Goal: Use online tool/utility: Utilize a website feature to perform a specific function

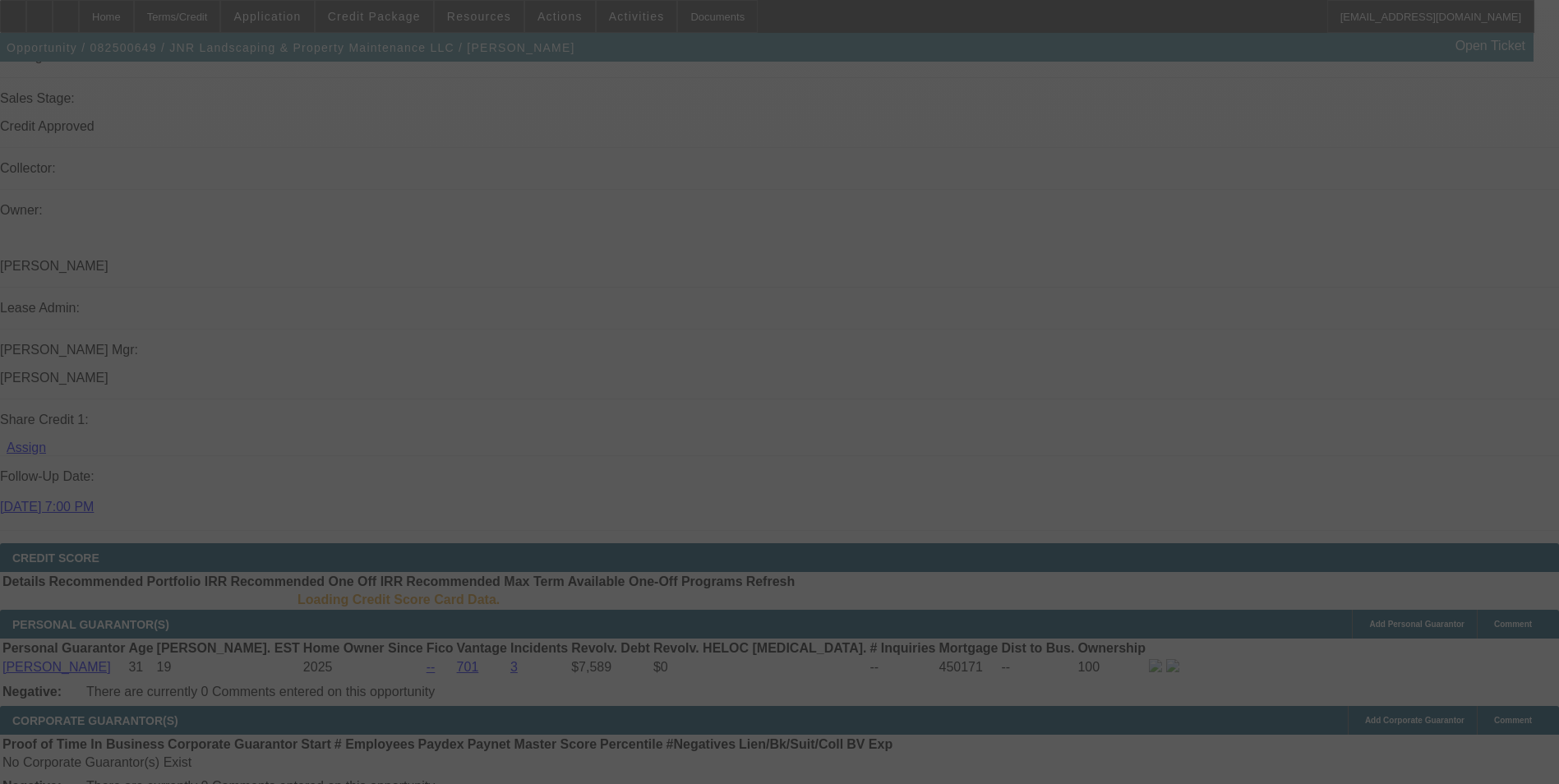
scroll to position [2027, 0]
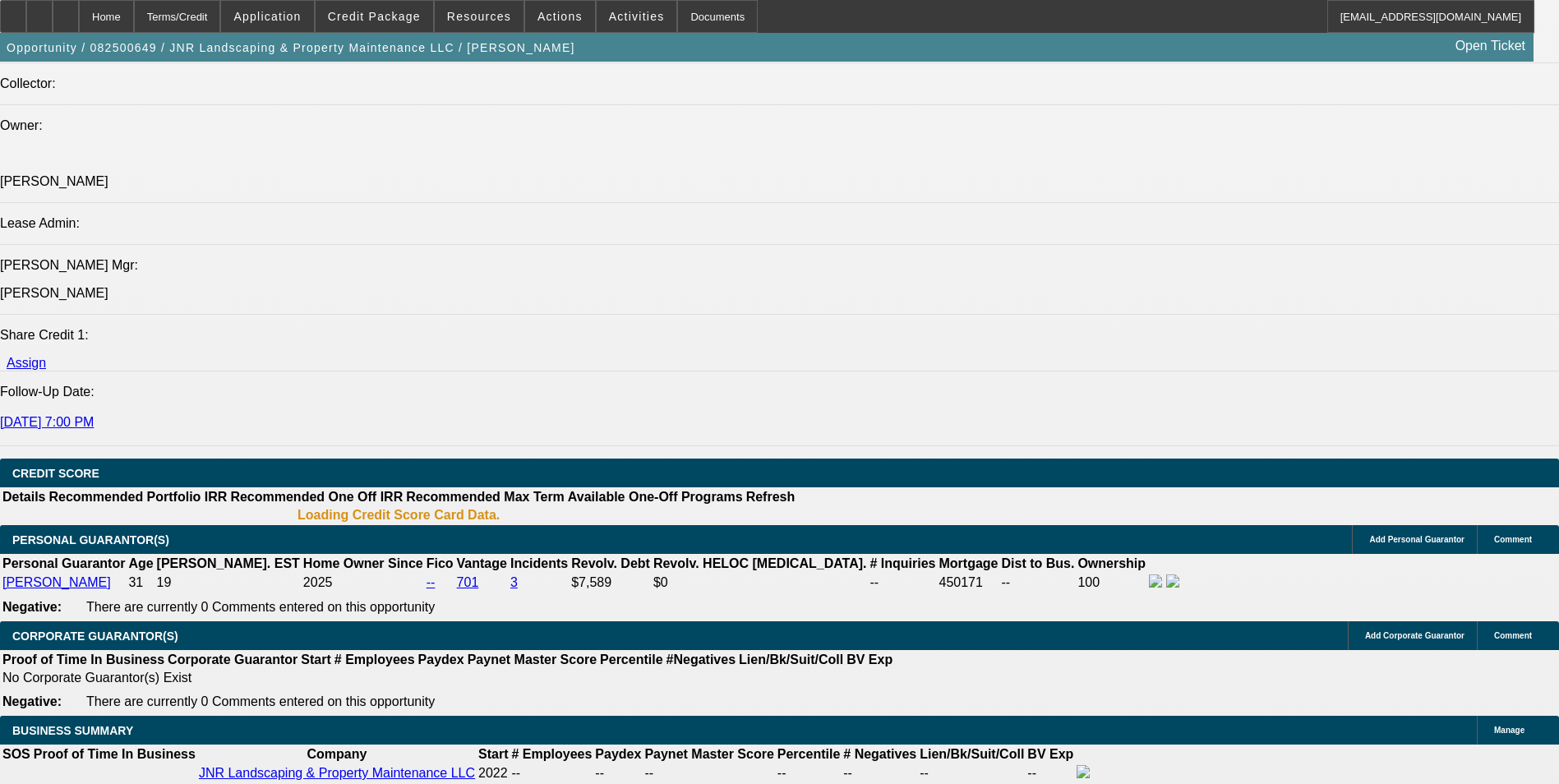
select select "0"
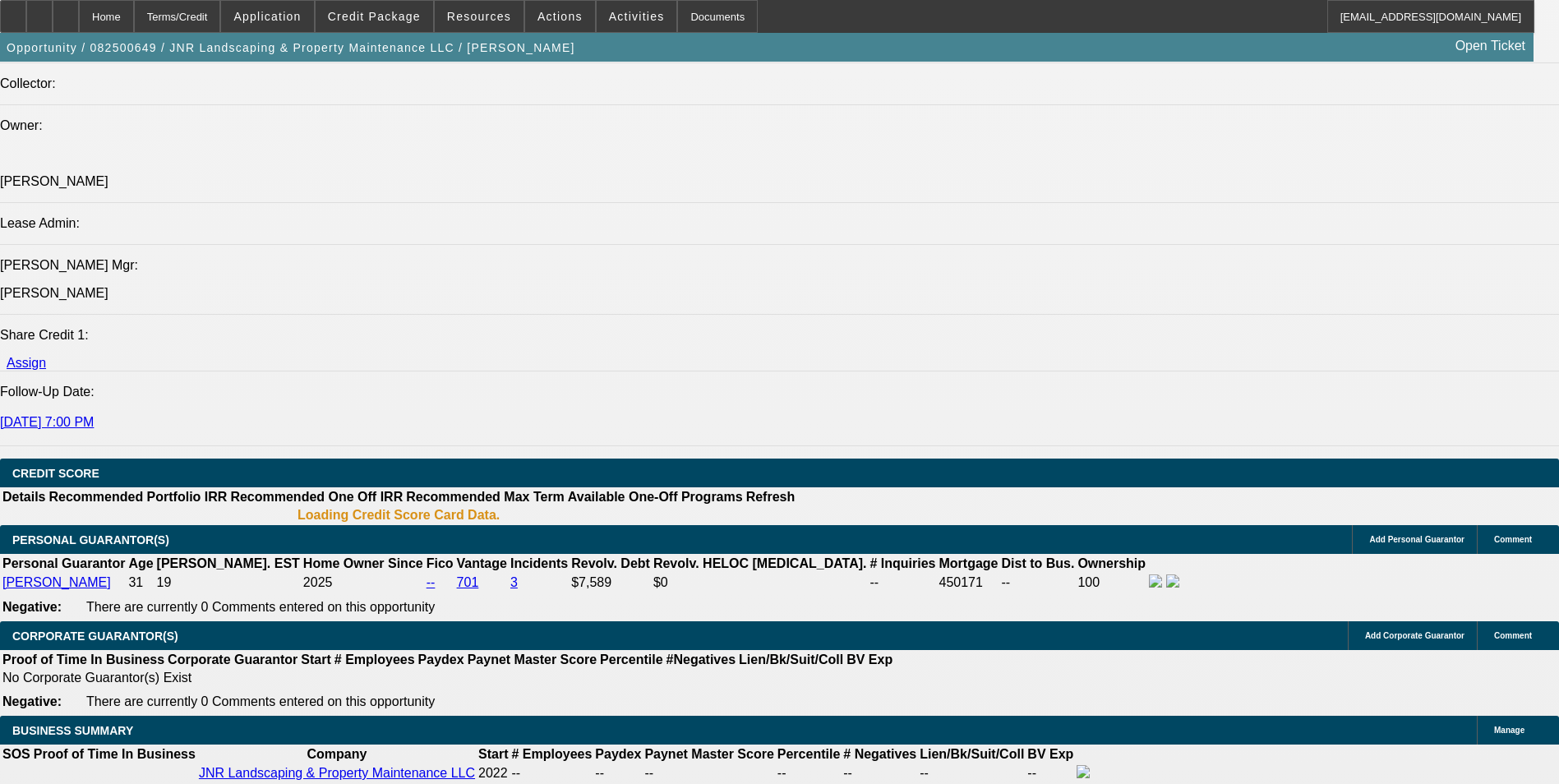
select select "0"
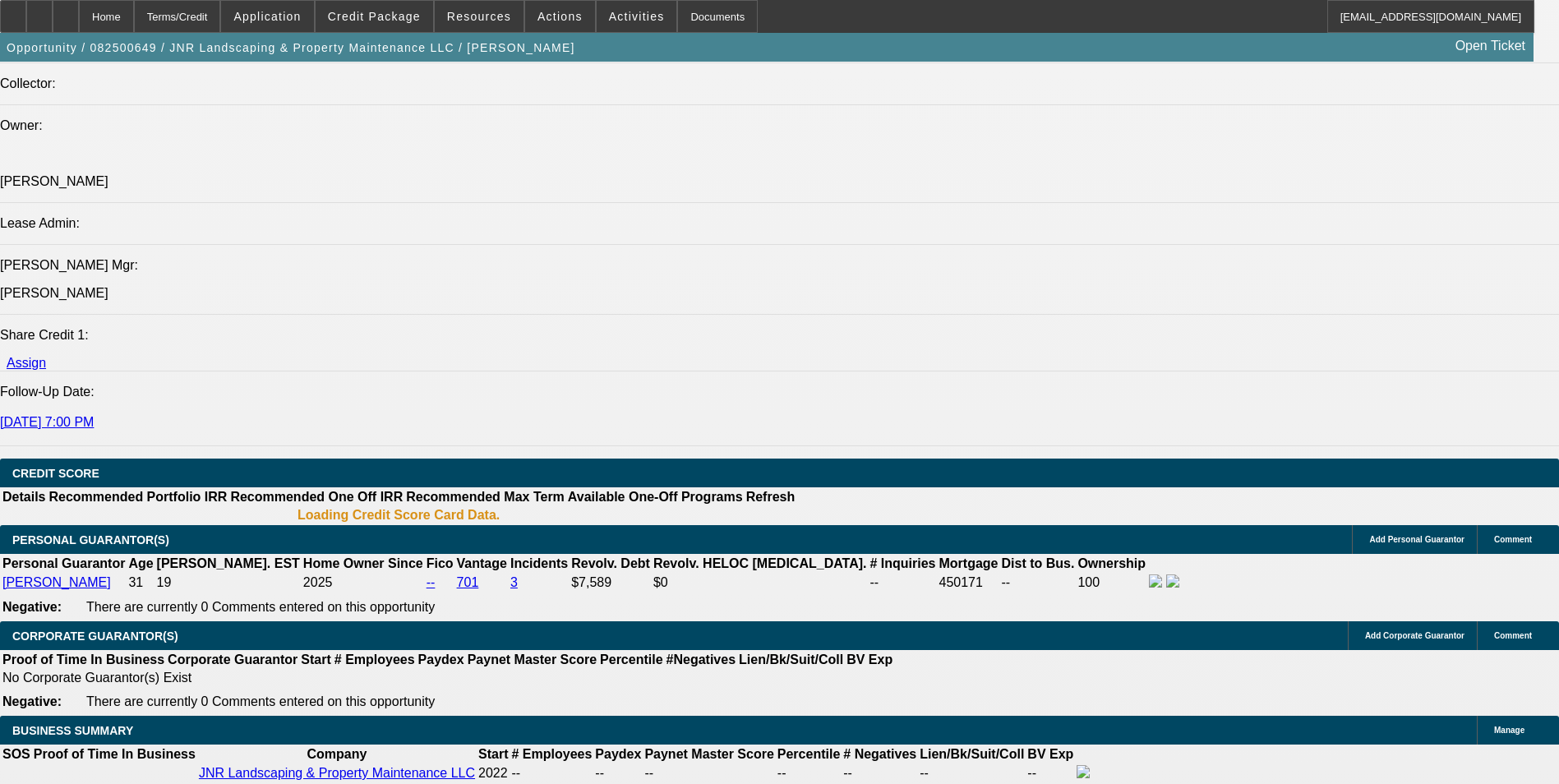
select select "0"
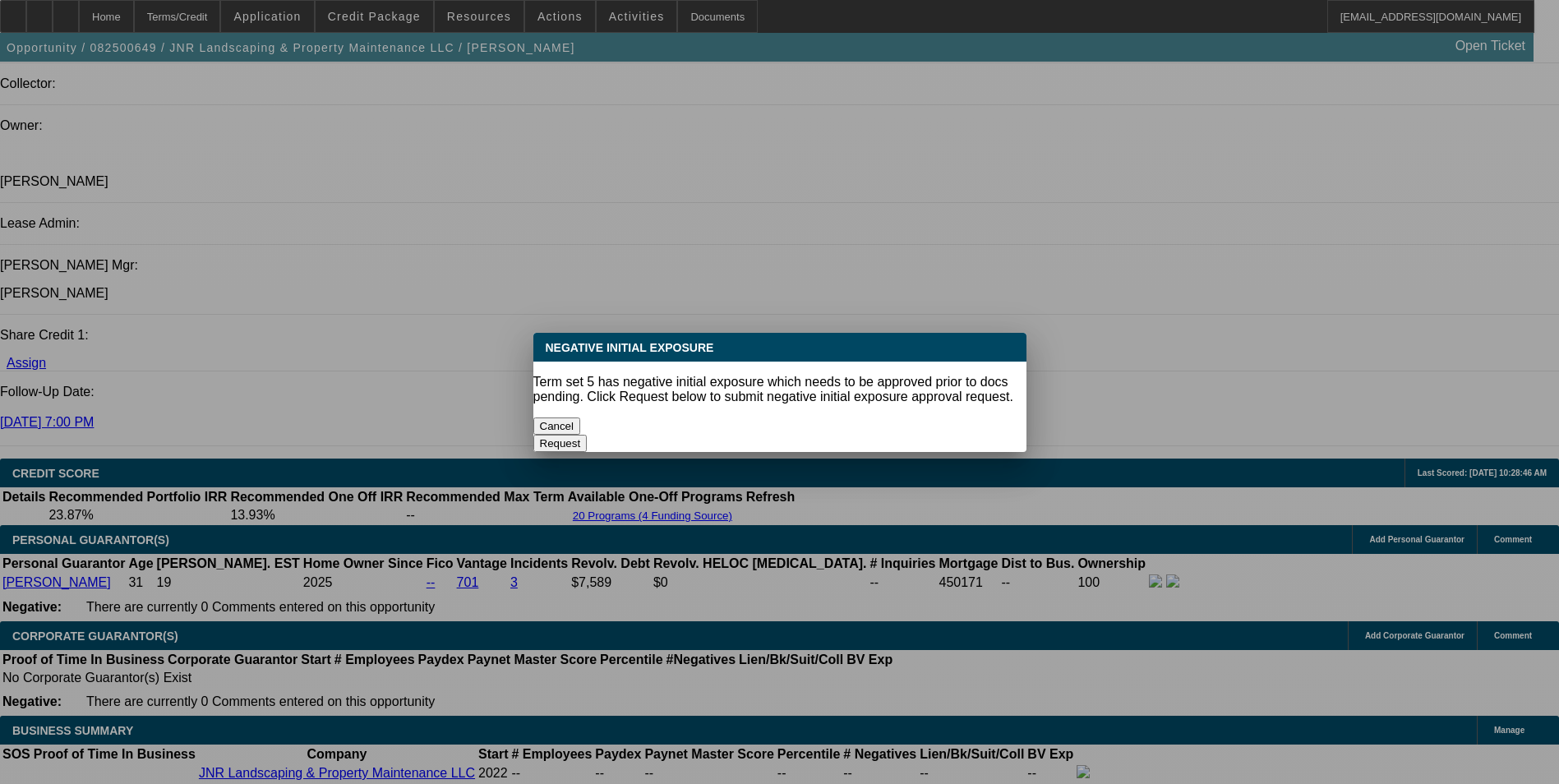
scroll to position [0, 0]
select select "1"
select select "6"
select select "1"
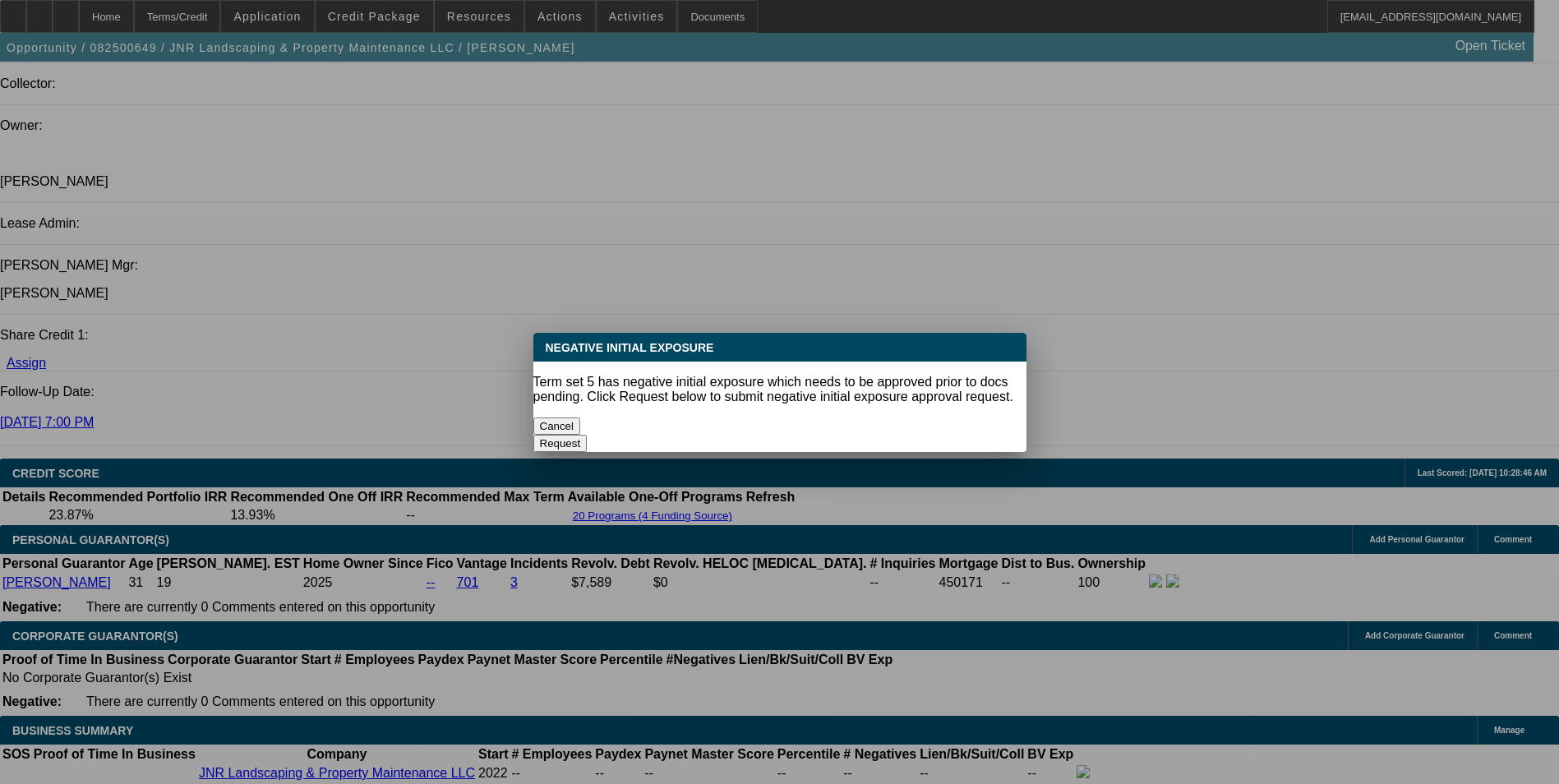
select select "1"
select select "6"
select select "1"
select select "6"
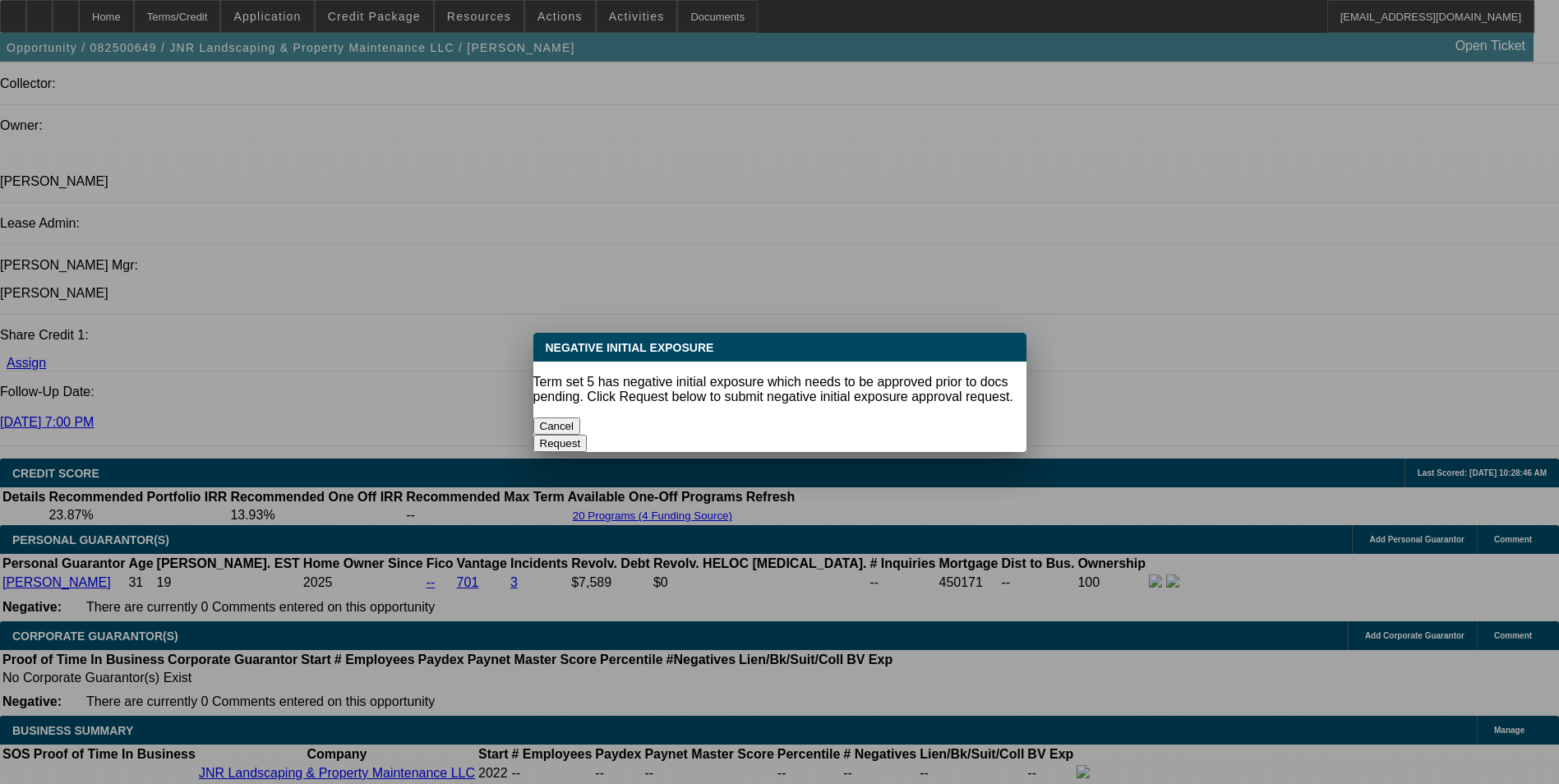
select select "1"
select select "6"
click at [581, 417] on button "Cancel" at bounding box center [557, 425] width 47 height 17
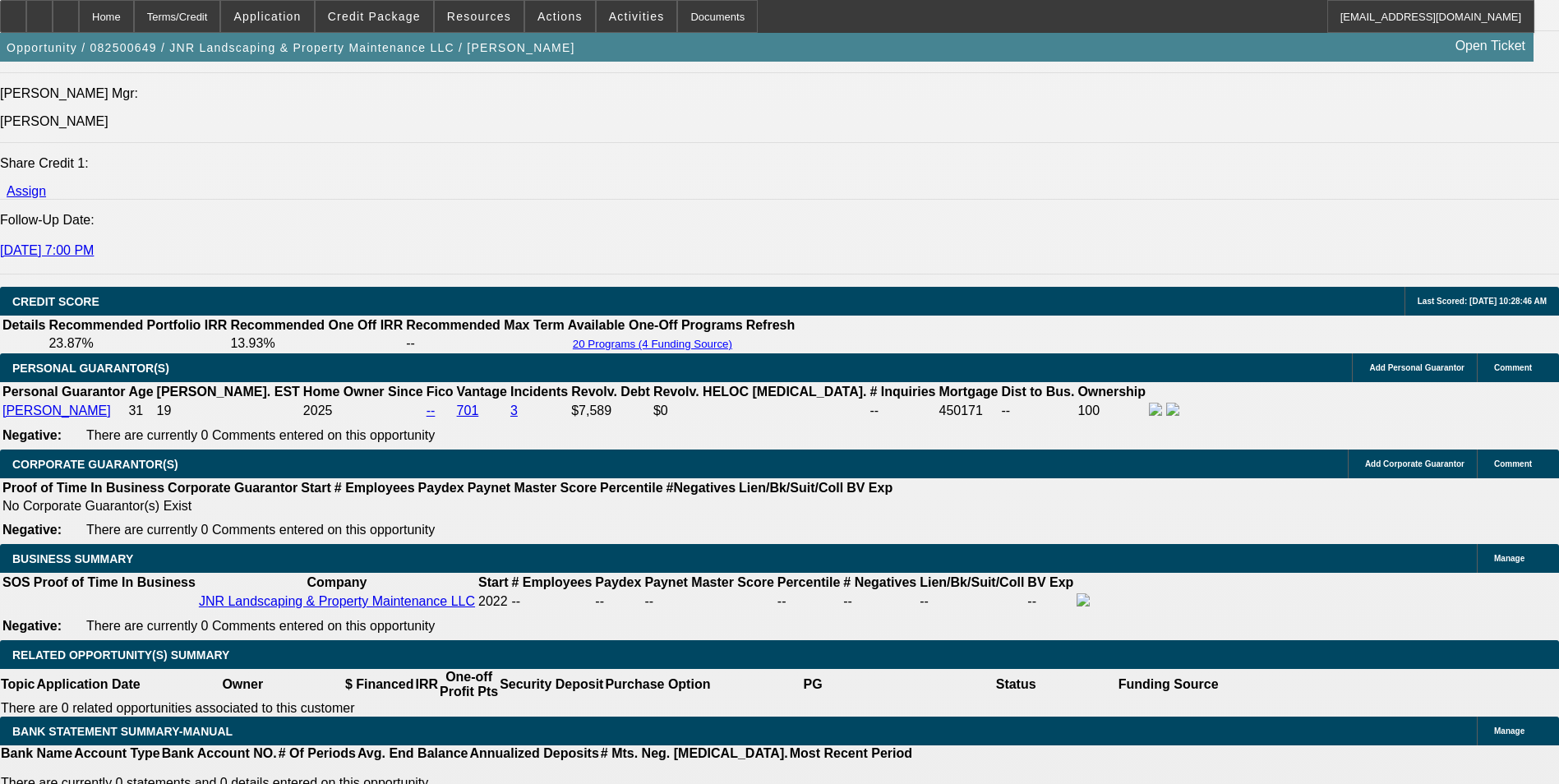
scroll to position [2191, 0]
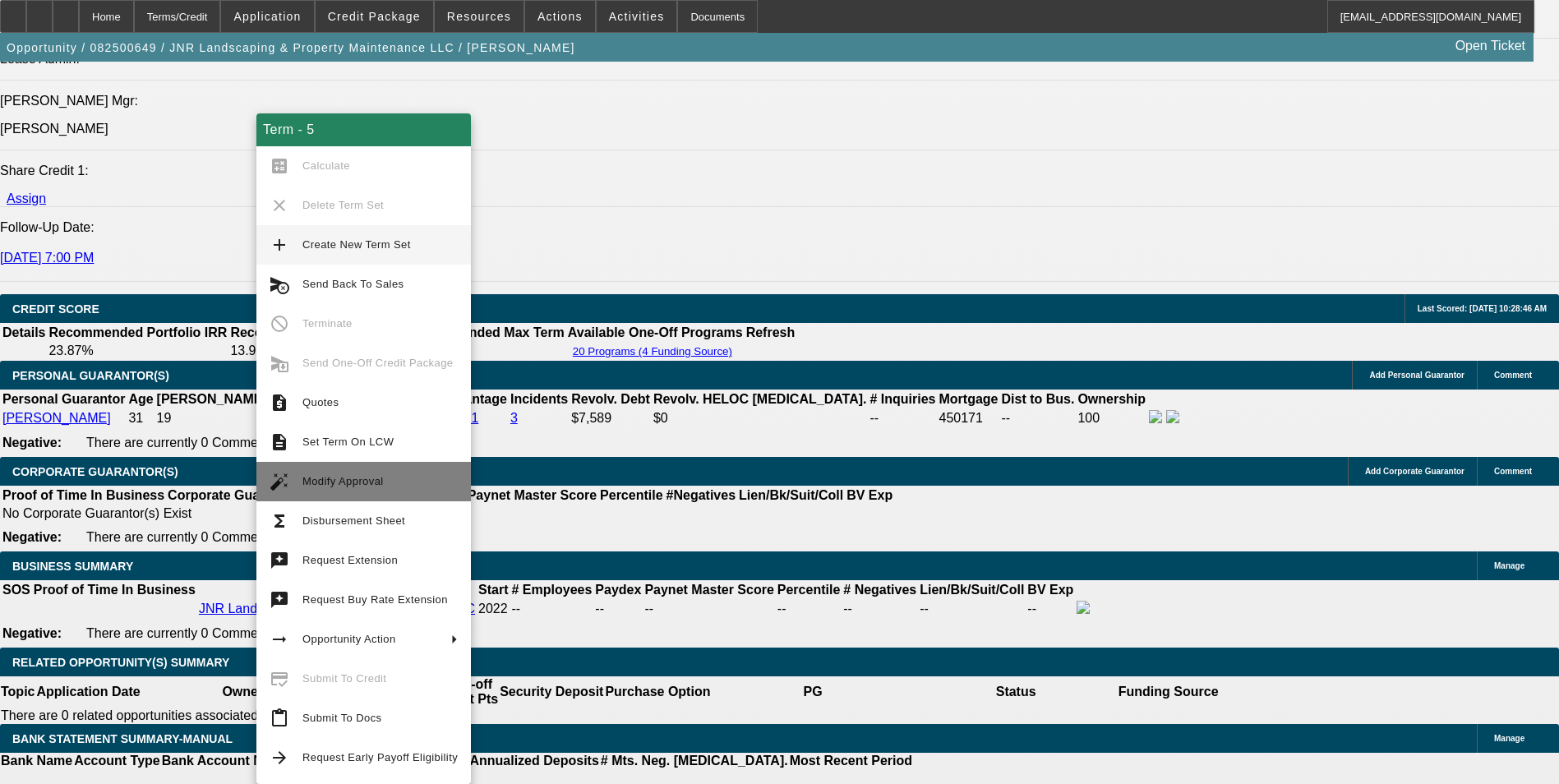
click at [406, 476] on span "Modify Approval" at bounding box center [380, 481] width 155 height 20
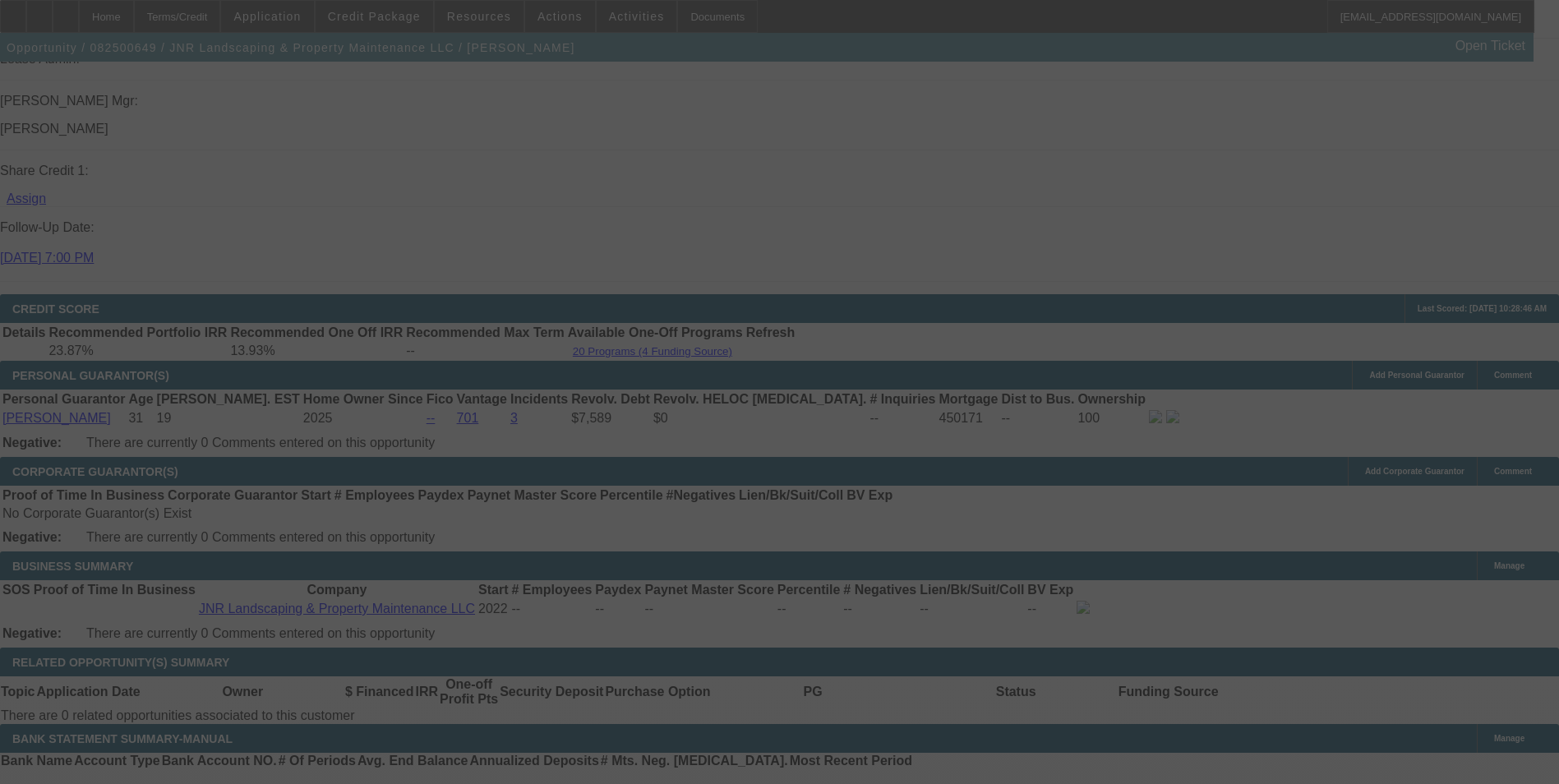
scroll to position [2273, 0]
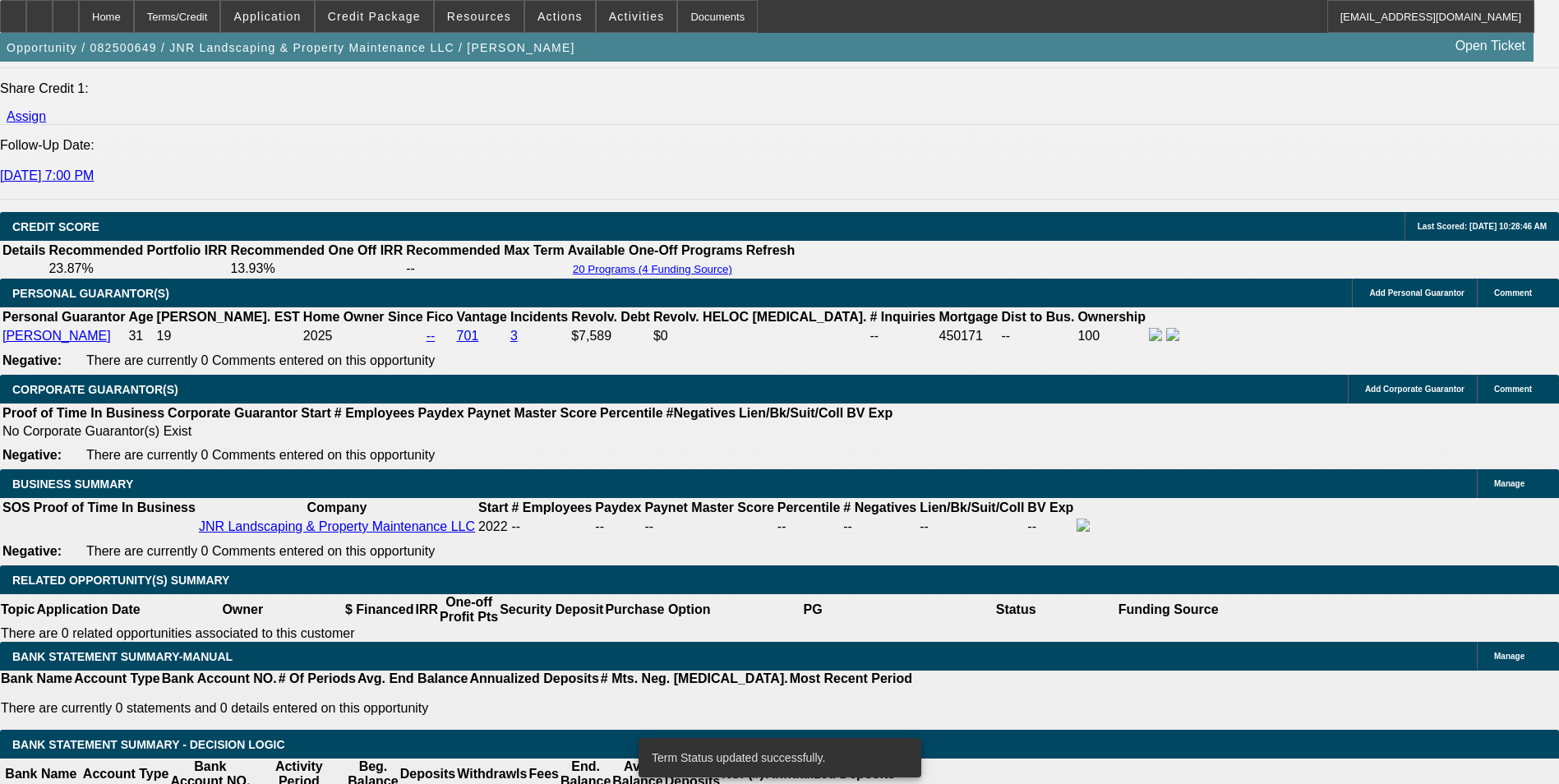
select select "0"
select select "6"
select select "0"
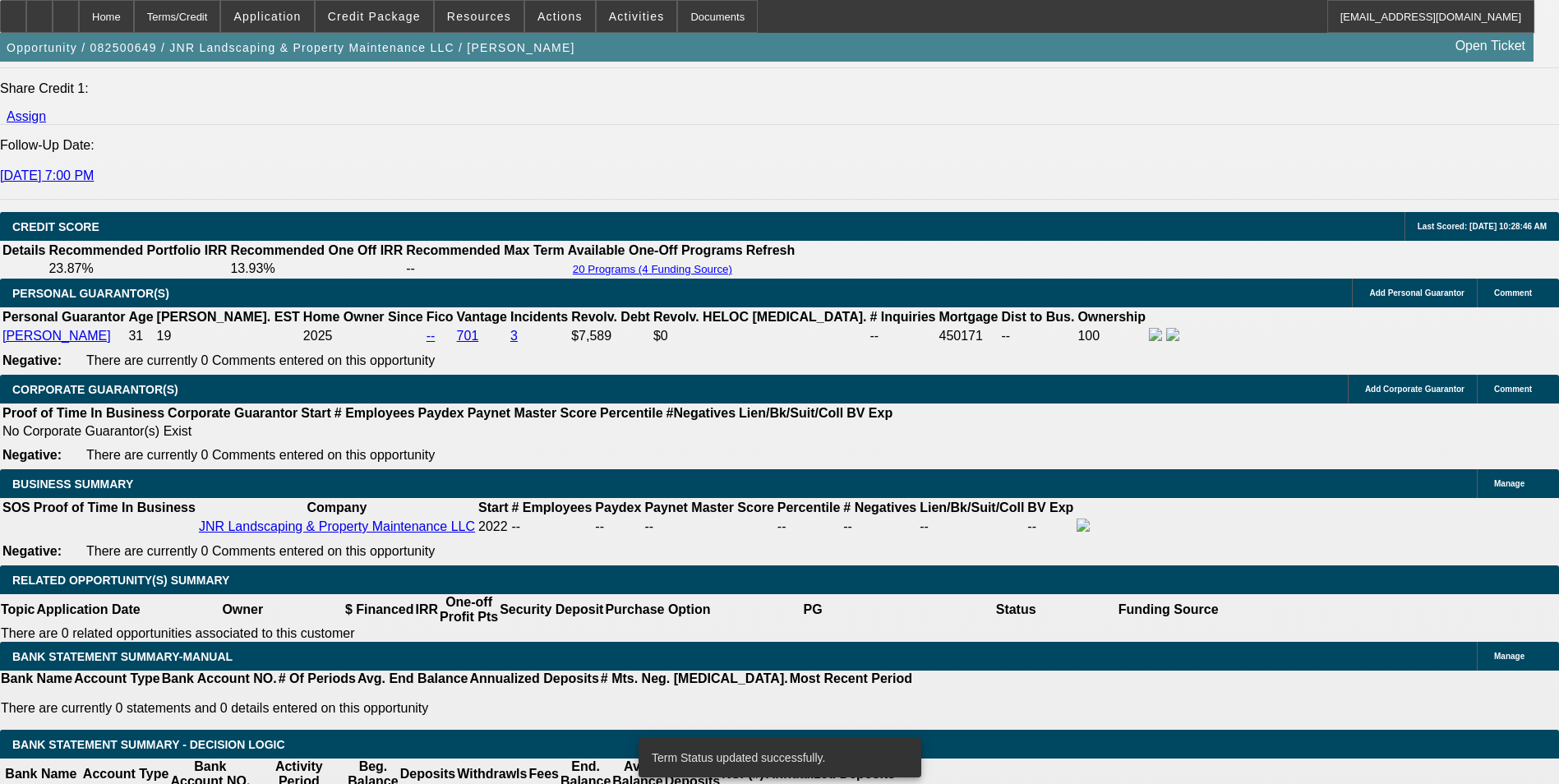
select select "0"
select select "6"
select select "0"
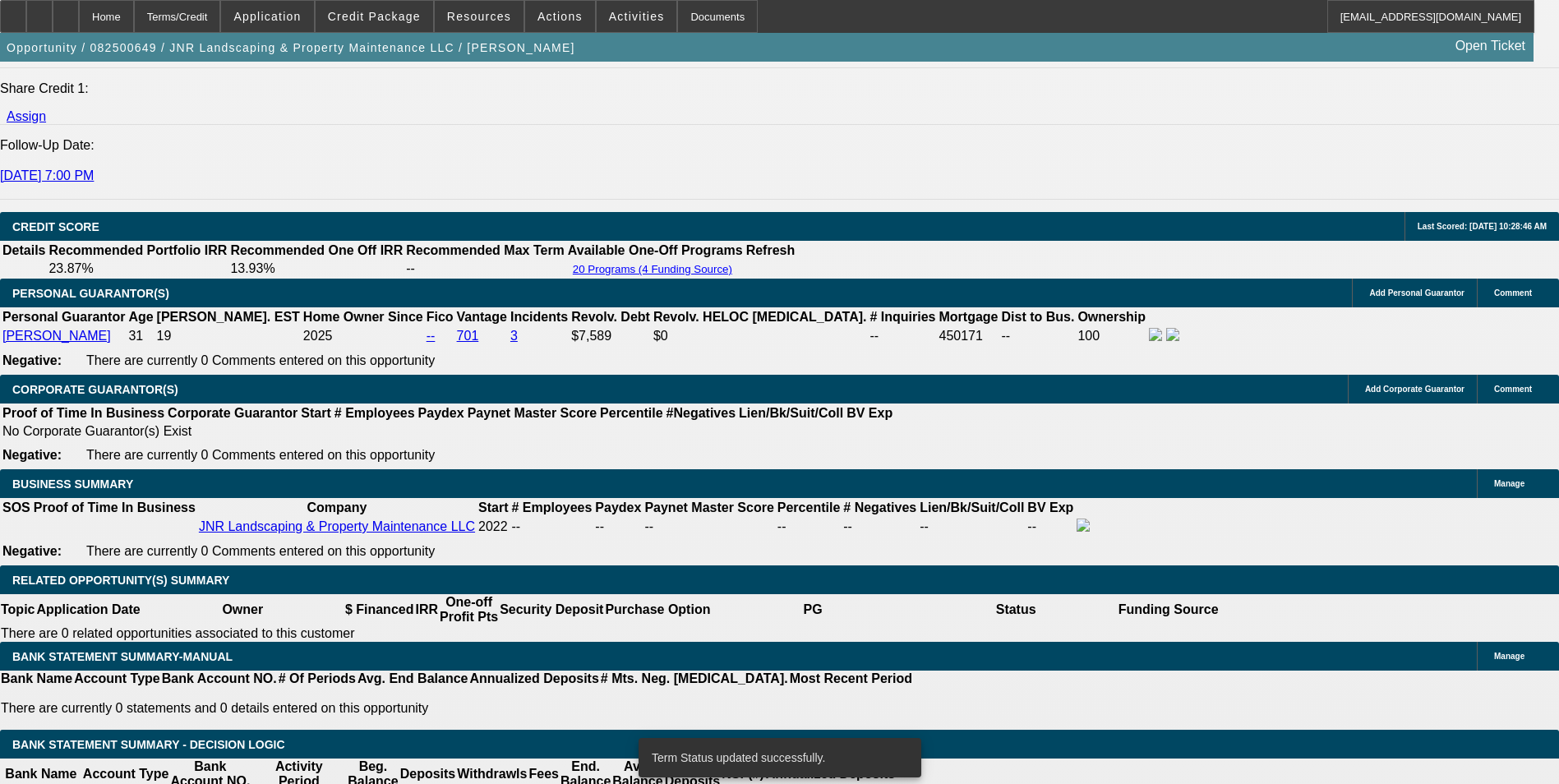
select select "0"
select select "6"
select select "0"
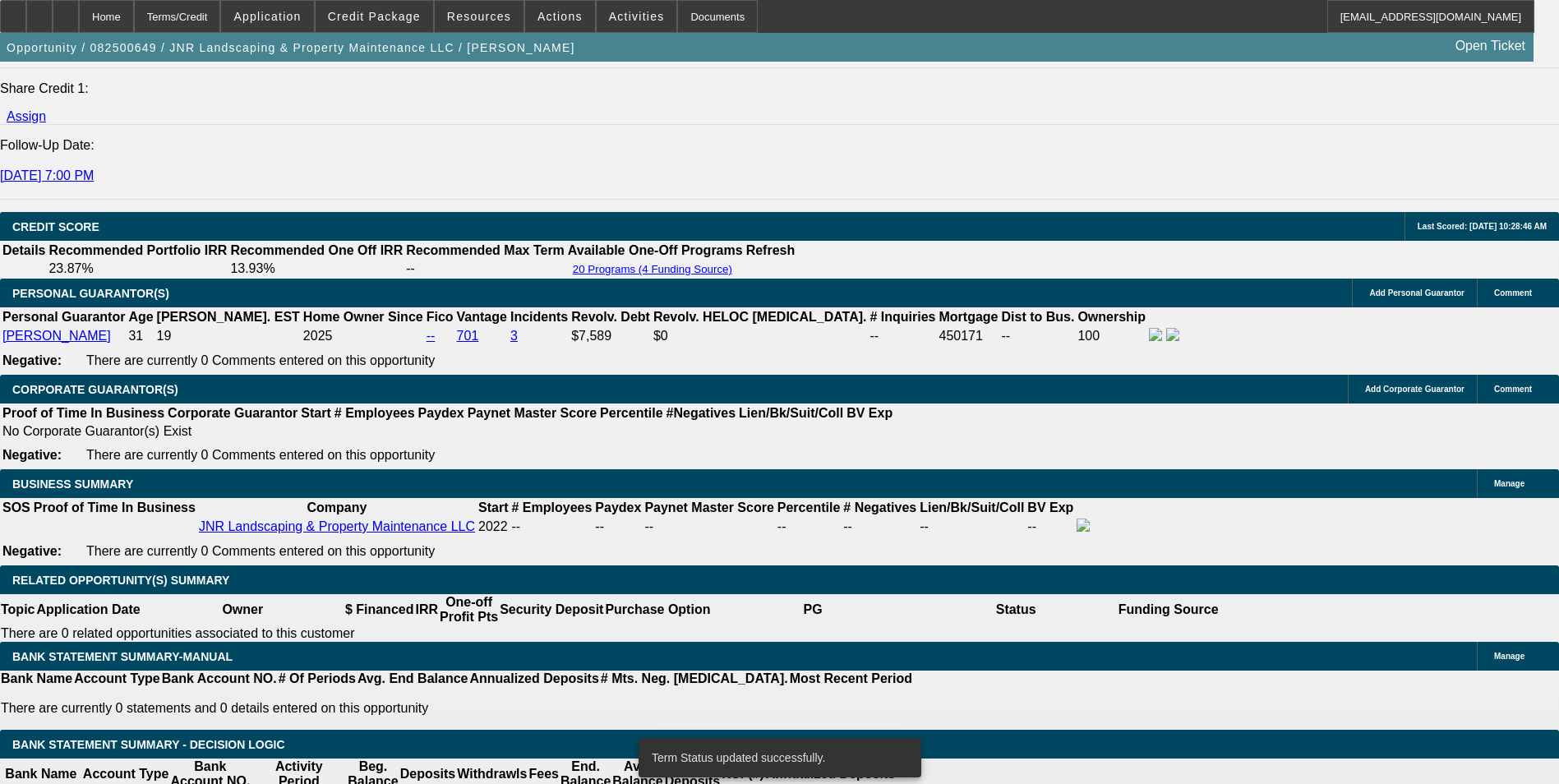
select select "6"
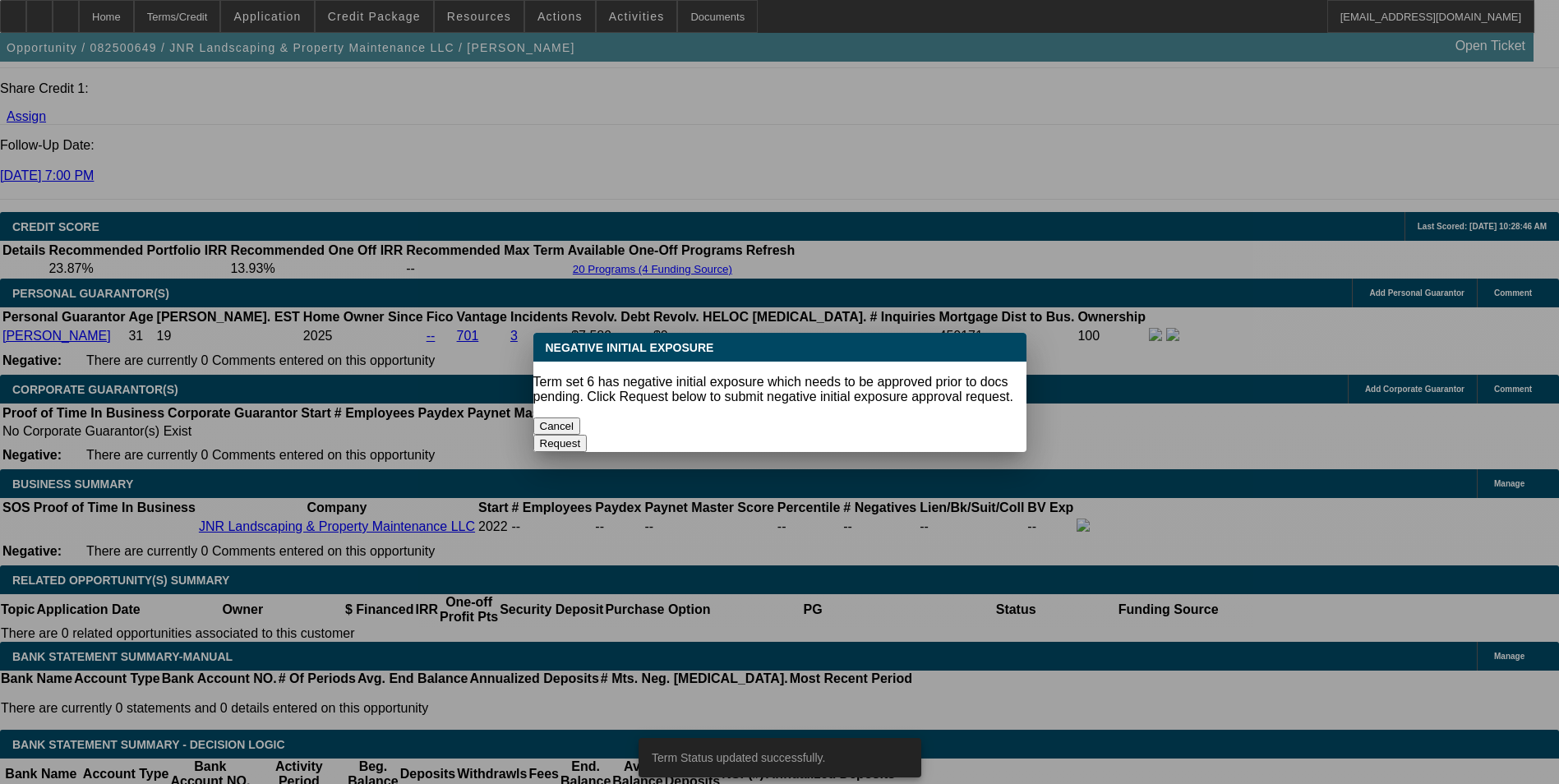
scroll to position [0, 0]
click at [572, 419] on button "Cancel" at bounding box center [557, 425] width 47 height 17
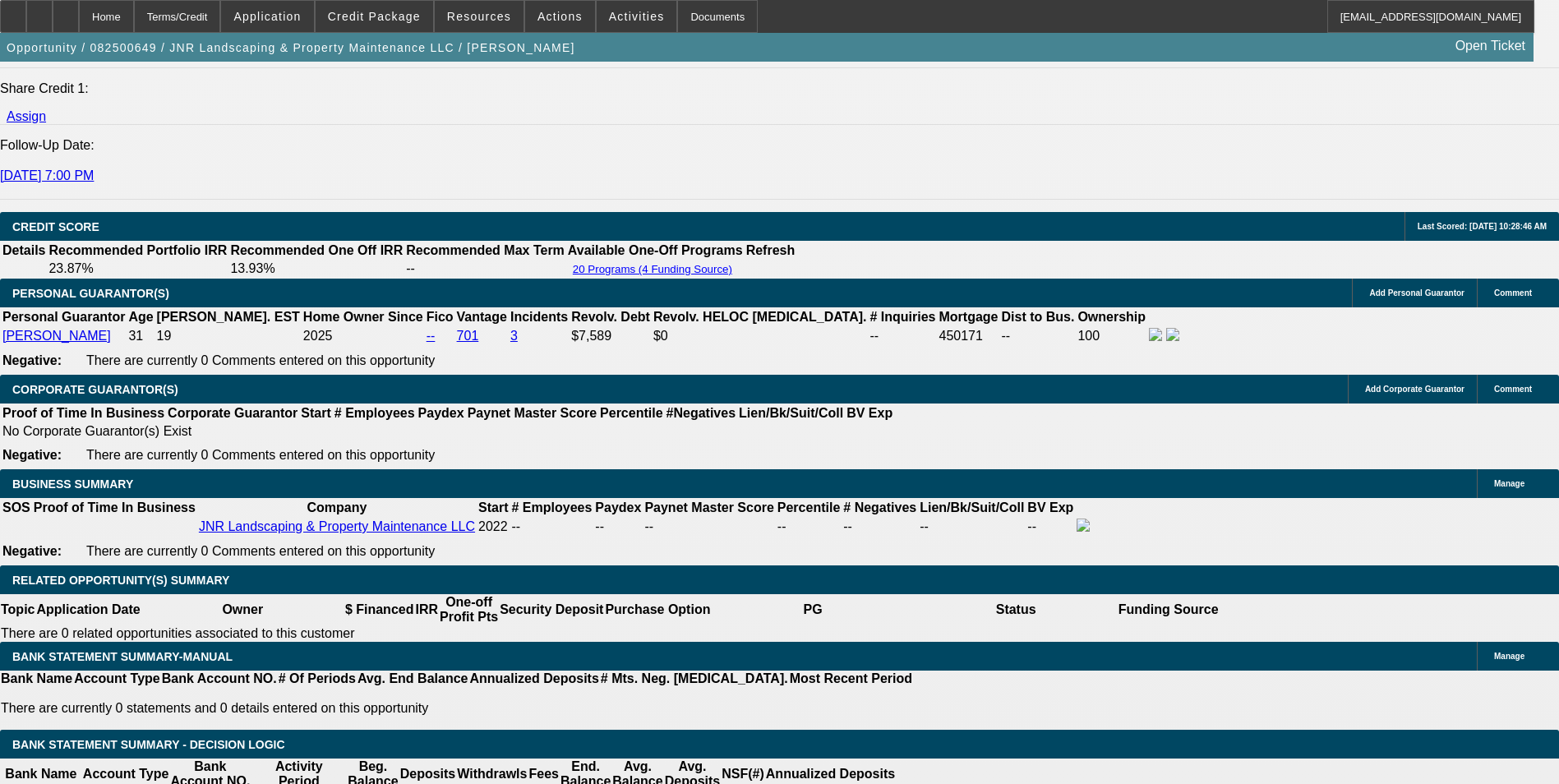
drag, startPoint x: 349, startPoint y: 439, endPoint x: 493, endPoint y: 475, distance: 148.4
type input "UNKNOWN"
type input "20"
type input "$1,065.06"
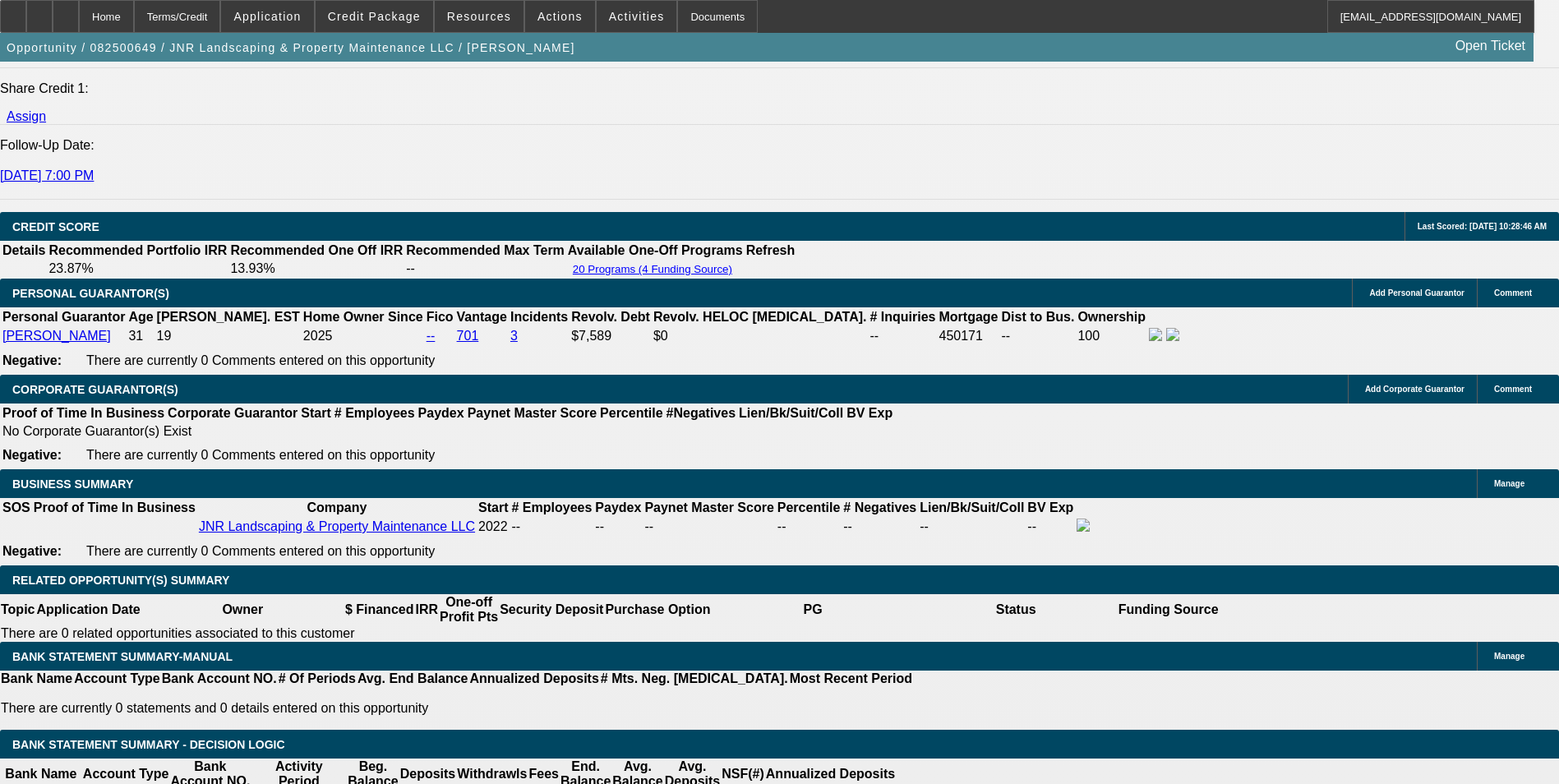
type input "20"
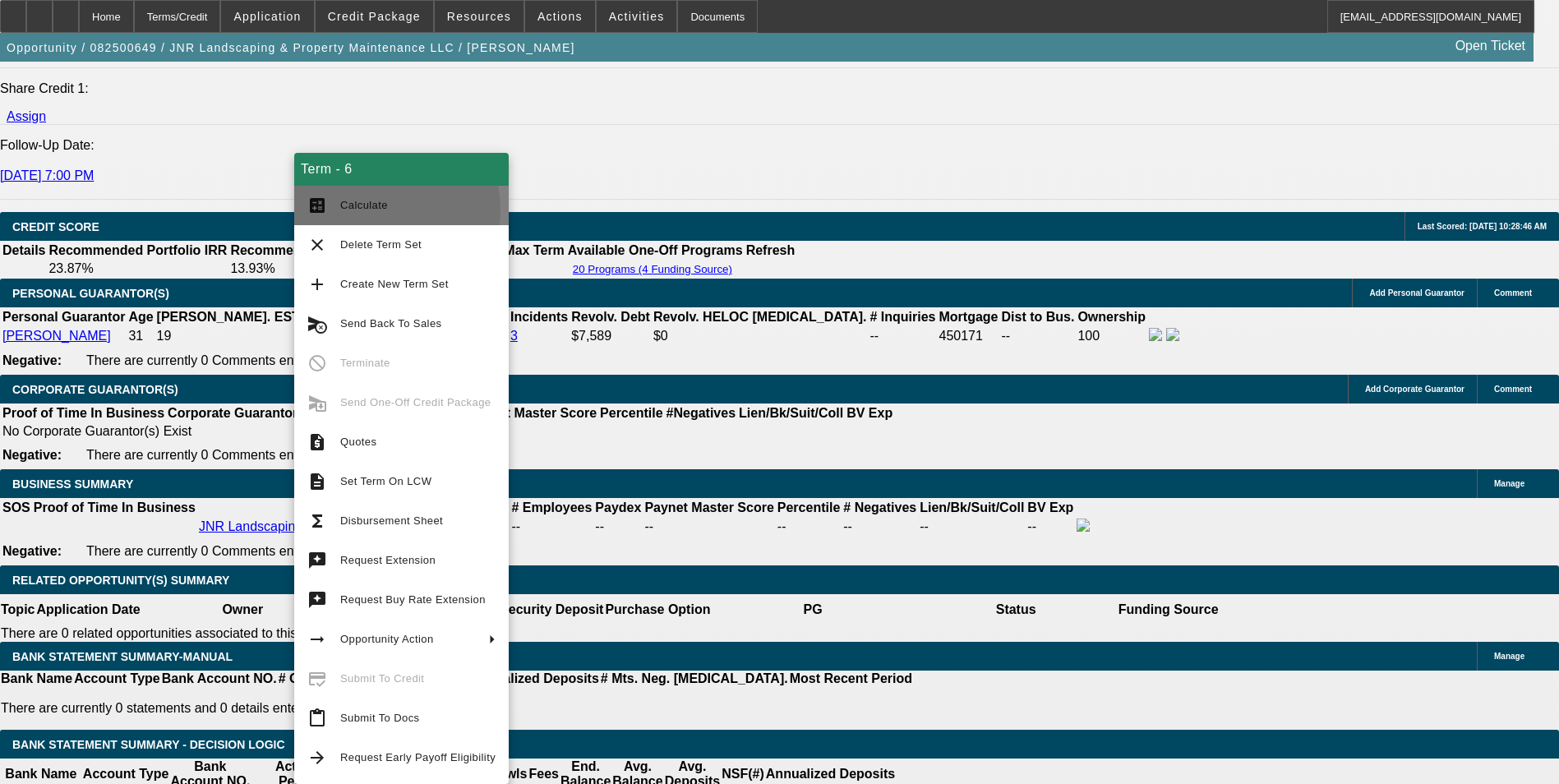
click at [379, 209] on span "Calculate" at bounding box center [364, 205] width 47 height 13
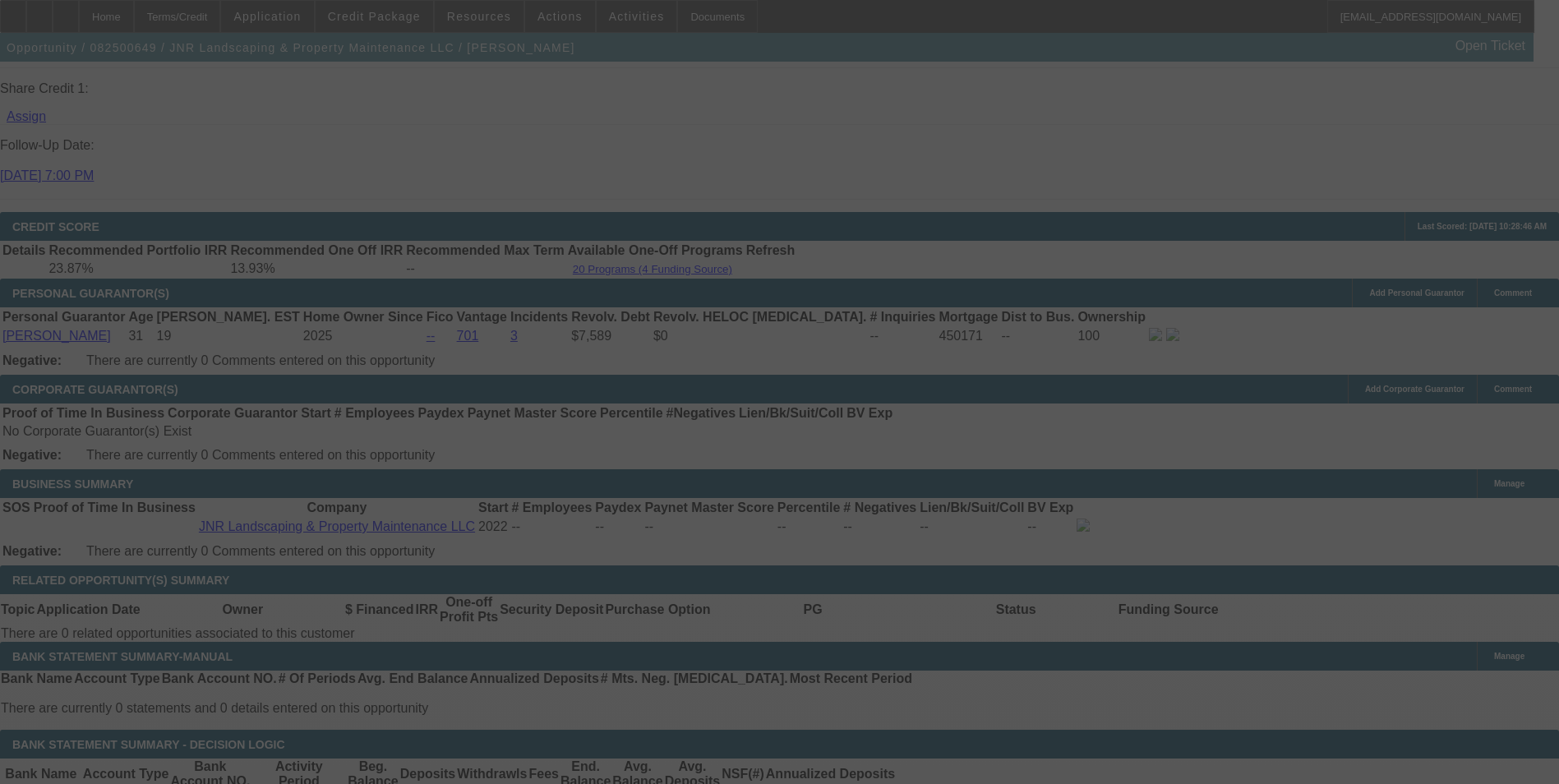
select select "0"
select select "6"
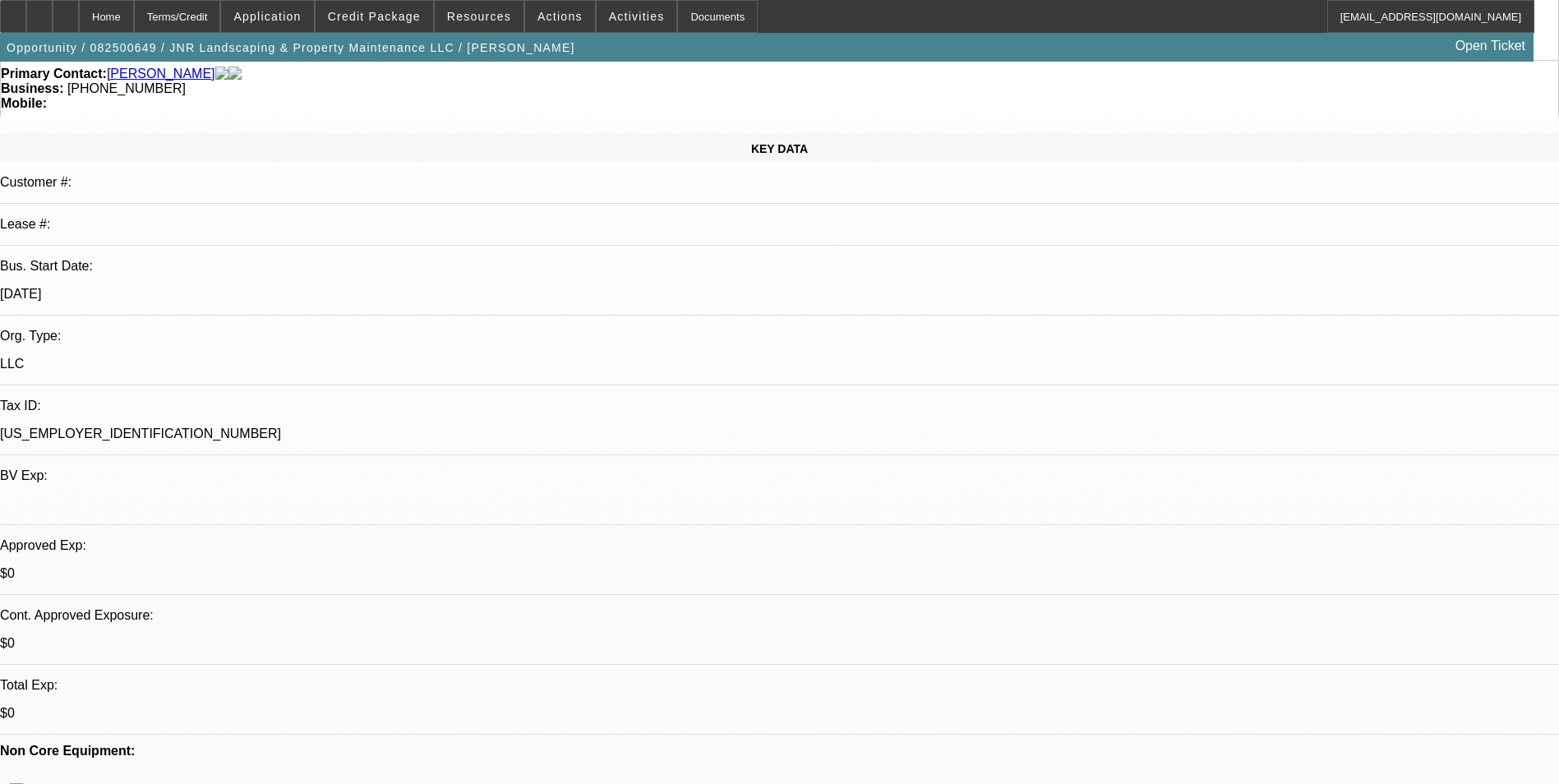
scroll to position [0, 0]
